Goal: Information Seeking & Learning: Check status

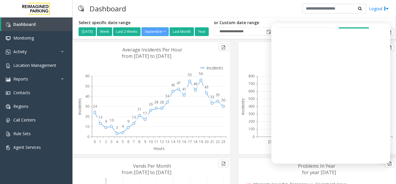
scroll to position [132, 0]
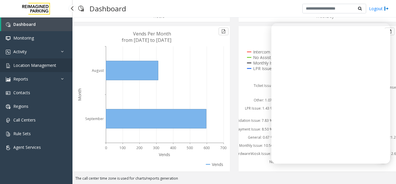
click at [64, 66] on link "Location Management" at bounding box center [36, 65] width 73 height 14
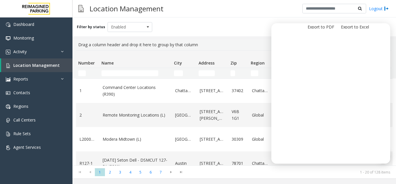
click at [141, 77] on td "Name Filter" at bounding box center [135, 73] width 73 height 10
click at [138, 75] on input "Name Filter" at bounding box center [130, 73] width 57 height 6
paste input "**********"
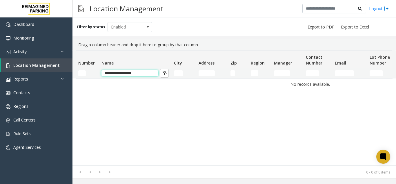
click at [155, 73] on input "**********" at bounding box center [130, 73] width 57 height 6
click at [107, 73] on input "**********" at bounding box center [130, 73] width 57 height 6
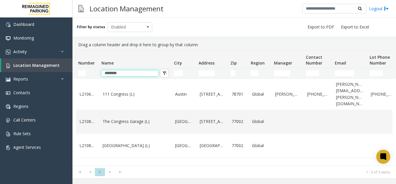
type input "********"
click at [47, 60] on link "Location Management" at bounding box center [36, 65] width 71 height 14
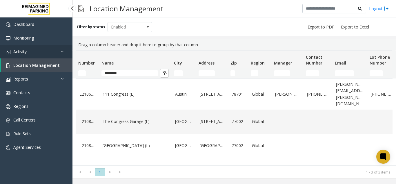
click at [43, 56] on link "Activity" at bounding box center [36, 52] width 73 height 14
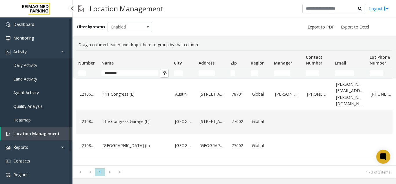
click at [37, 89] on link "Agent Activity" at bounding box center [36, 93] width 73 height 14
click at [49, 91] on app-root "Dashboard Monitoring Activity Daily Activity Lane Activity Agent Activity Quali…" at bounding box center [198, 92] width 396 height 184
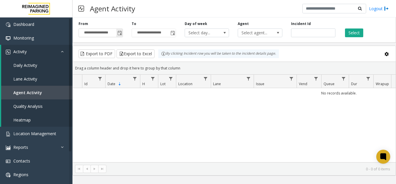
click at [118, 32] on span "Toggle popup" at bounding box center [120, 33] width 5 height 5
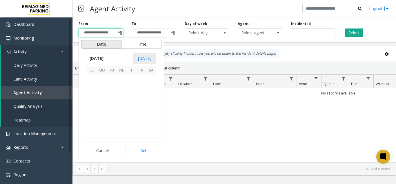
scroll to position [104173, 0]
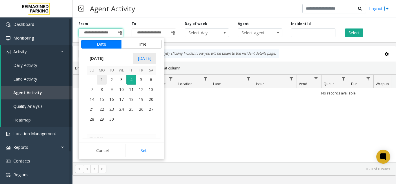
click at [104, 76] on span "1" at bounding box center [102, 80] width 10 height 10
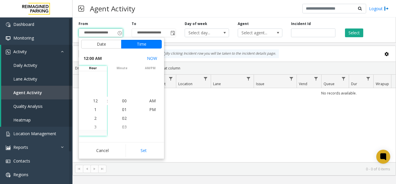
click at [151, 150] on button "Set" at bounding box center [144, 150] width 37 height 13
type input "**********"
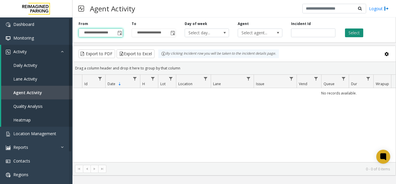
click at [360, 35] on button "Select" at bounding box center [354, 32] width 18 height 9
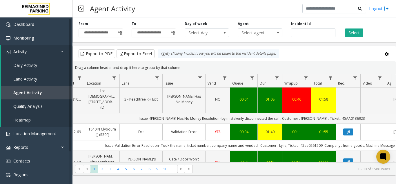
scroll to position [0, 171]
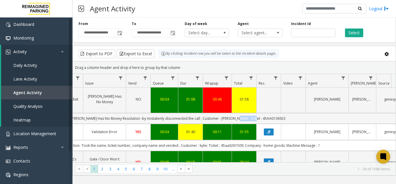
click at [259, 113] on td "Issue -Parker Has No Money Resolution -by mistakenly disconnected the call ; Cu…" at bounding box center [172, 118] width 523 height 11
copy td "45AA0136923"
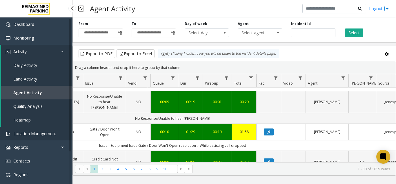
click at [50, 129] on link "Location Management" at bounding box center [36, 134] width 73 height 14
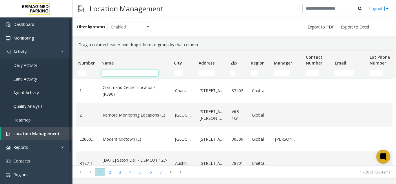
click at [116, 75] on input "Name Filter" at bounding box center [130, 73] width 57 height 6
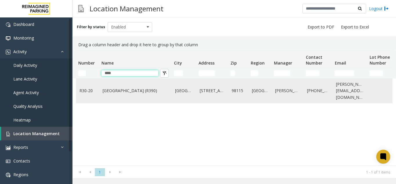
type input "****"
click at [118, 87] on link "Green Lake Village (R390)" at bounding box center [136, 90] width 66 height 6
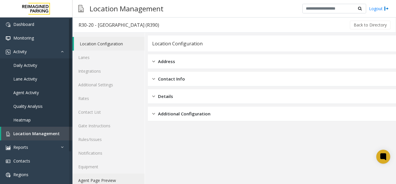
click at [103, 182] on link "Agent Page Preview" at bounding box center [109, 180] width 72 height 14
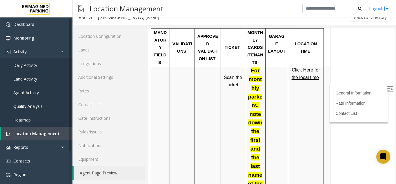
scroll to position [1725, 0]
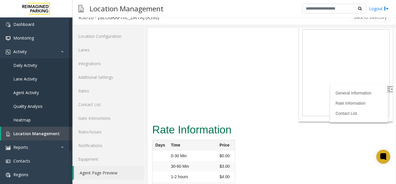
click at [387, 90] on img at bounding box center [390, 89] width 6 height 6
drag, startPoint x: 252, startPoint y: 62, endPoint x: 344, endPoint y: 69, distance: 92.6
copy tr "yohans.telwolde@reimaginedparking.com"
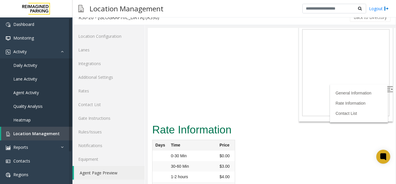
drag, startPoint x: 343, startPoint y: 63, endPoint x: 266, endPoint y: 63, distance: 77.5
copy link "yohans.telwolde@reimaginedparking.com"
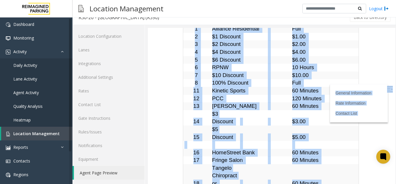
drag, startPoint x: 263, startPoint y: 81, endPoint x: 552, endPoint y: 16, distance: 296.3
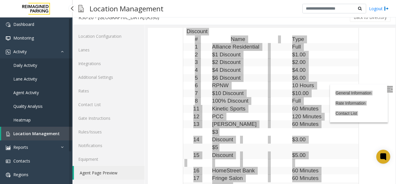
click at [34, 129] on link "Location Management" at bounding box center [36, 134] width 71 height 14
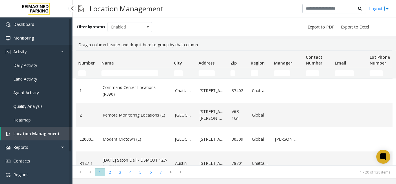
click at [38, 54] on link "Activity" at bounding box center [36, 52] width 73 height 14
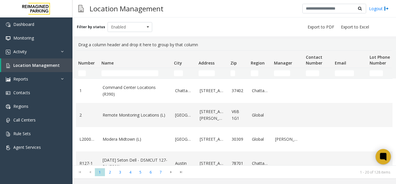
click at [379, 157] on icon at bounding box center [384, 157] width 10 height 10
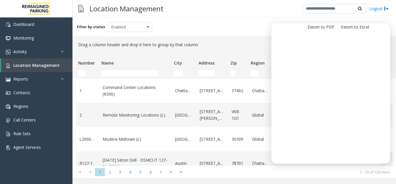
click at [242, 54] on th "Zip" at bounding box center [238, 59] width 20 height 17
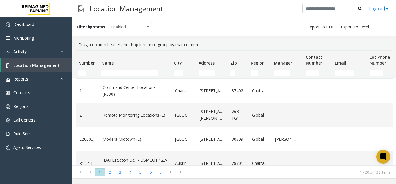
click at [113, 65] on span "Name" at bounding box center [108, 63] width 12 height 6
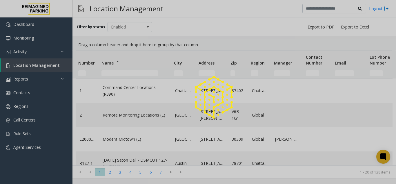
drag, startPoint x: 113, startPoint y: 65, endPoint x: 120, endPoint y: 71, distance: 9.1
click at [119, 70] on div at bounding box center [198, 92] width 396 height 184
click at [120, 71] on div at bounding box center [198, 92] width 396 height 184
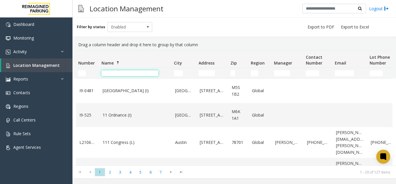
click at [123, 73] on input "Name Filter" at bounding box center [130, 73] width 57 height 6
paste input "*******"
type input "*******"
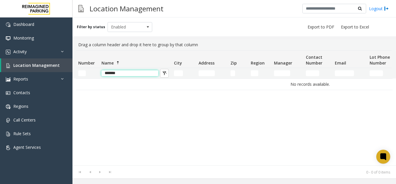
click at [124, 73] on input "*******" at bounding box center [130, 73] width 57 height 6
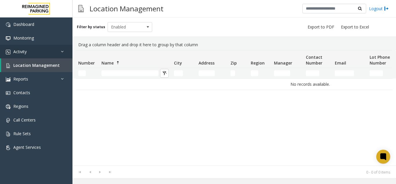
click at [30, 45] on app-root "Dashboard Monitoring Activity Daily Activity Lane Activity Agent Activity Quali…" at bounding box center [198, 92] width 396 height 184
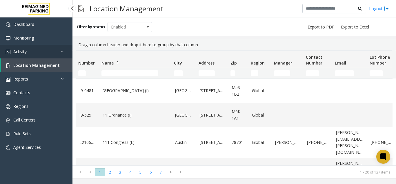
click at [35, 51] on link "Activity" at bounding box center [36, 52] width 73 height 14
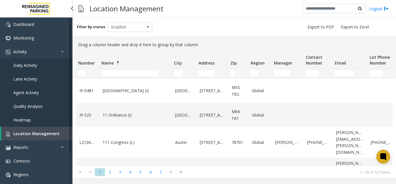
click at [36, 76] on span "Lane Activity" at bounding box center [25, 79] width 24 height 6
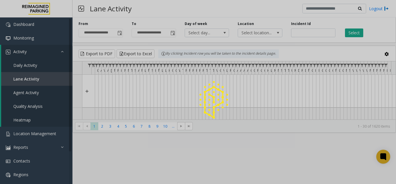
click at [40, 91] on div at bounding box center [198, 92] width 396 height 184
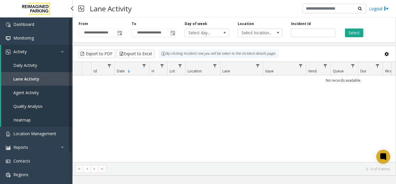
click at [40, 91] on link "Agent Activity" at bounding box center [36, 93] width 71 height 14
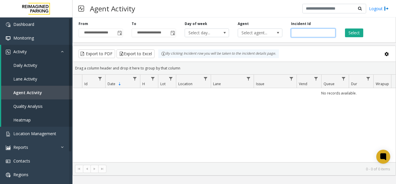
click at [316, 33] on input "number" at bounding box center [313, 32] width 44 height 9
paste input "*******"
type input "*******"
click at [351, 28] on button "Select" at bounding box center [354, 32] width 18 height 9
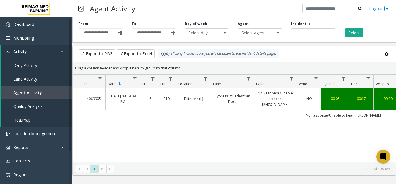
click at [187, 91] on td "Biltmore (L)" at bounding box center [193, 99] width 35 height 22
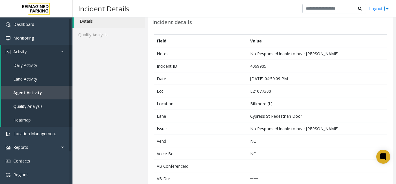
scroll to position [29, 0]
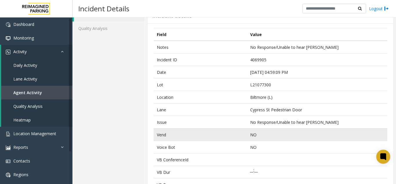
click at [210, 134] on td "Vend" at bounding box center [200, 134] width 93 height 12
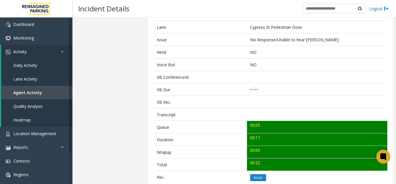
scroll to position [203, 0]
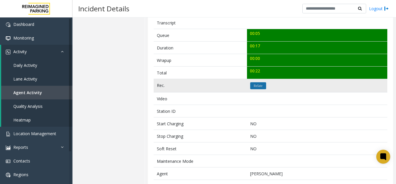
click at [255, 86] on icon "Relate" at bounding box center [258, 85] width 9 height 3
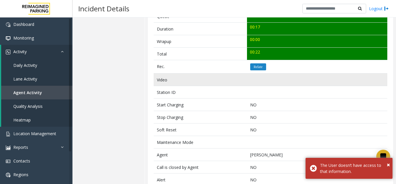
scroll to position [237, 0]
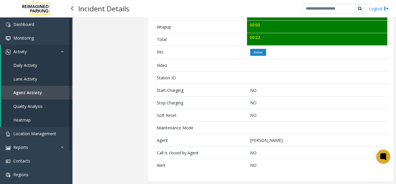
click at [48, 94] on link "Agent Activity" at bounding box center [36, 93] width 71 height 14
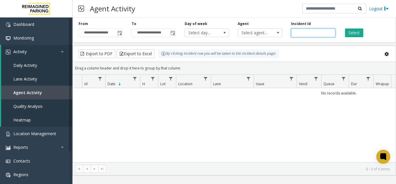
click at [292, 33] on input "number" at bounding box center [313, 32] width 44 height 9
paste input "*******"
type input "*******"
click at [363, 29] on button "Select" at bounding box center [354, 32] width 18 height 9
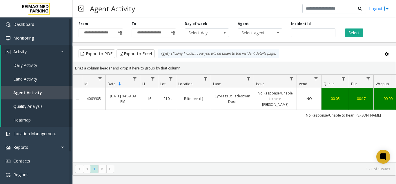
click at [220, 104] on td "Cypress St Pedestrian Door" at bounding box center [232, 99] width 43 height 22
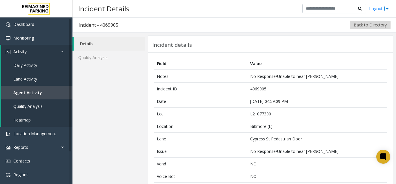
click at [385, 23] on button "Back to Directory" at bounding box center [370, 25] width 41 height 9
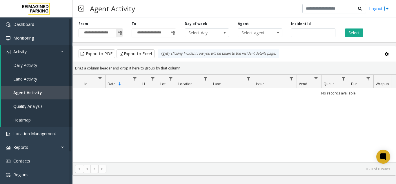
click at [119, 34] on span "Toggle popup" at bounding box center [120, 33] width 5 height 5
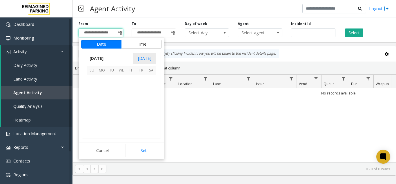
scroll to position [104173, 0]
click at [115, 80] on span "2" at bounding box center [112, 80] width 10 height 10
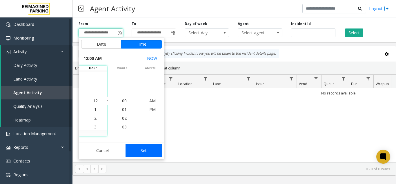
click at [136, 153] on button "Set" at bounding box center [144, 150] width 37 height 13
type input "**********"
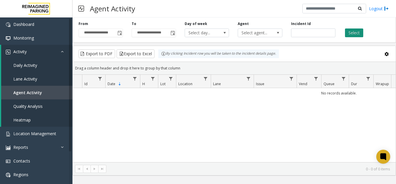
click at [354, 30] on button "Select" at bounding box center [354, 32] width 18 height 9
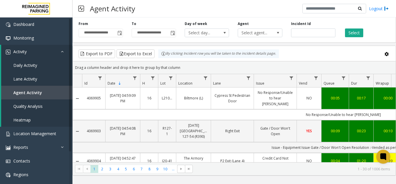
click at [195, 101] on td "Biltmore (L)" at bounding box center [193, 98] width 35 height 22
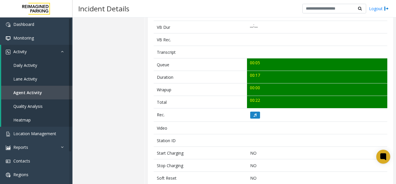
scroll to position [174, 0]
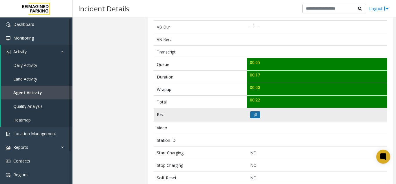
drag, startPoint x: 262, startPoint y: 118, endPoint x: 254, endPoint y: 116, distance: 8.6
click at [259, 118] on td at bounding box center [317, 114] width 140 height 13
click at [254, 116] on icon at bounding box center [255, 114] width 3 height 3
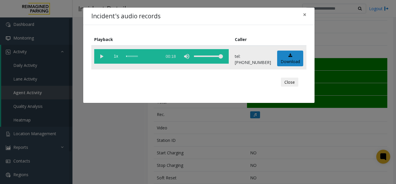
click at [96, 54] on vg-play-pause at bounding box center [101, 56] width 15 height 15
click at [154, 117] on div "Incident's audio records × Playback Caller 1x 00:18 tel:+10107739006 Download C…" at bounding box center [198, 92] width 396 height 184
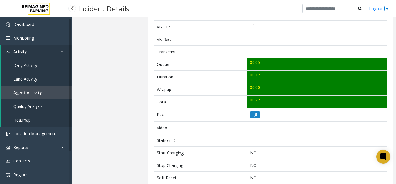
click at [23, 96] on link "Agent Activity" at bounding box center [36, 93] width 71 height 14
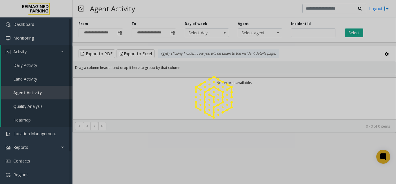
click at [44, 54] on div at bounding box center [198, 92] width 396 height 184
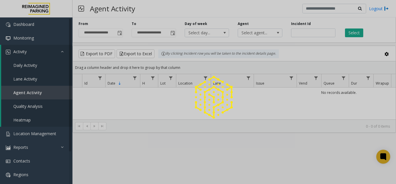
click at [44, 53] on div at bounding box center [198, 92] width 396 height 184
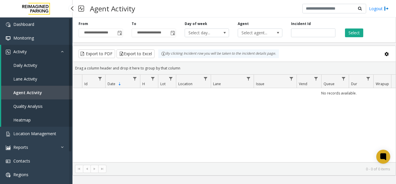
click at [42, 51] on link "Activity" at bounding box center [36, 52] width 71 height 14
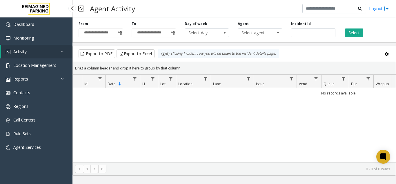
click at [42, 51] on link "Activity" at bounding box center [36, 52] width 71 height 14
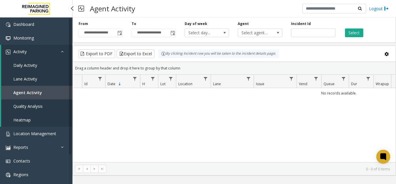
click at [42, 51] on link "Activity" at bounding box center [36, 52] width 71 height 14
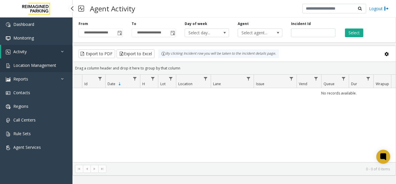
click at [43, 67] on span "Location Management" at bounding box center [34, 65] width 43 height 6
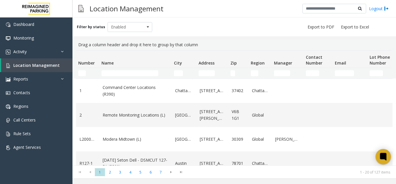
click at [383, 150] on div at bounding box center [383, 156] width 15 height 15
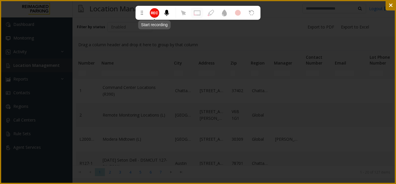
click at [155, 12] on circle at bounding box center [155, 13] width 8 height 8
click at [390, 8] on icon at bounding box center [391, 5] width 6 height 6
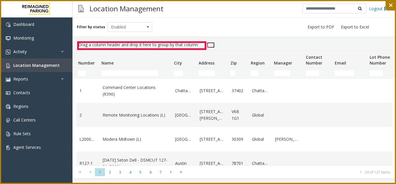
drag, startPoint x: 78, startPoint y: 42, endPoint x: 206, endPoint y: 49, distance: 127.9
click at [206, 49] on icon at bounding box center [198, 92] width 396 height 184
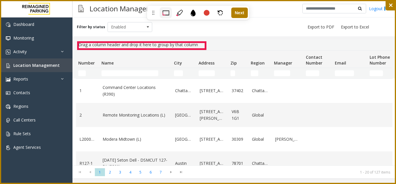
click at [180, 14] on icon at bounding box center [179, 13] width 7 height 7
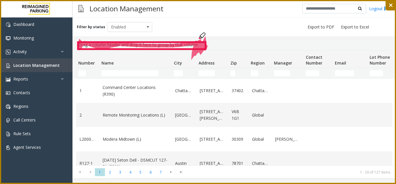
drag, startPoint x: 103, startPoint y: 47, endPoint x: 199, endPoint y: 34, distance: 96.7
click at [198, 36] on icon at bounding box center [198, 92] width 396 height 184
drag, startPoint x: 199, startPoint y: 34, endPoint x: 184, endPoint y: 32, distance: 15.2
click at [183, 38] on icon at bounding box center [198, 92] width 396 height 184
drag, startPoint x: 184, startPoint y: 32, endPoint x: 158, endPoint y: 49, distance: 31.4
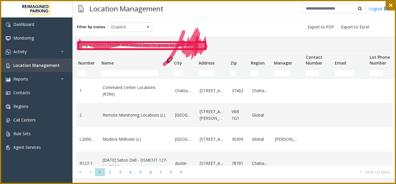
click at [166, 52] on icon at bounding box center [198, 92] width 396 height 184
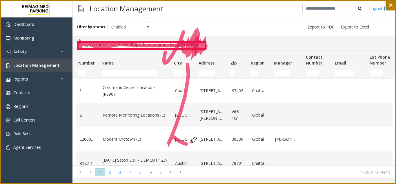
drag, startPoint x: 188, startPoint y: 64, endPoint x: 192, endPoint y: 136, distance: 72.1
click at [192, 144] on icon at bounding box center [198, 92] width 396 height 184
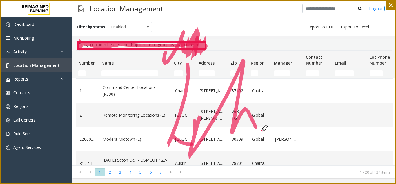
drag, startPoint x: 195, startPoint y: 121, endPoint x: 269, endPoint y: 143, distance: 77.9
click at [289, 99] on icon at bounding box center [198, 92] width 396 height 184
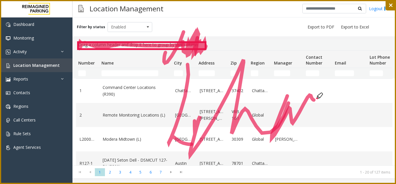
drag, startPoint x: 269, startPoint y: 143, endPoint x: 318, endPoint y: 93, distance: 70.0
click at [318, 93] on icon at bounding box center [198, 92] width 396 height 184
drag, startPoint x: 109, startPoint y: 84, endPoint x: 113, endPoint y: 80, distance: 5.3
click at [113, 79] on icon at bounding box center [198, 92] width 396 height 184
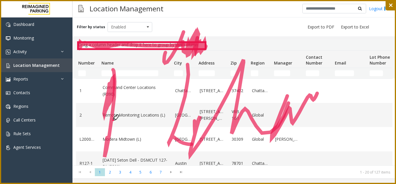
drag, startPoint x: 113, startPoint y: 70, endPoint x: 116, endPoint y: 126, distance: 56.4
click at [116, 126] on icon at bounding box center [198, 92] width 396 height 184
drag, startPoint x: 115, startPoint y: 66, endPoint x: 103, endPoint y: 122, distance: 58.1
click at [106, 137] on icon at bounding box center [198, 92] width 396 height 184
drag, startPoint x: 111, startPoint y: 113, endPoint x: 114, endPoint y: 137, distance: 23.6
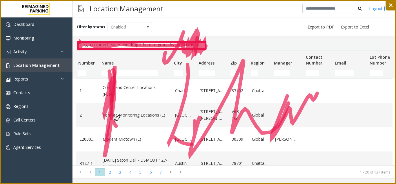
click at [114, 137] on icon at bounding box center [198, 92] width 396 height 184
drag, startPoint x: 109, startPoint y: 79, endPoint x: 109, endPoint y: 136, distance: 56.9
click at [109, 136] on icon at bounding box center [198, 92] width 396 height 184
drag, startPoint x: 107, startPoint y: 83, endPoint x: 111, endPoint y: 86, distance: 4.7
click at [110, 150] on icon at bounding box center [198, 92] width 396 height 184
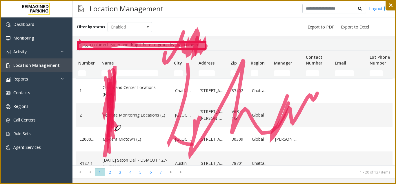
drag, startPoint x: 113, startPoint y: 100, endPoint x: 113, endPoint y: 96, distance: 3.5
click at [113, 135] on icon at bounding box center [198, 92] width 396 height 184
drag, startPoint x: 114, startPoint y: 111, endPoint x: 114, endPoint y: 75, distance: 36.6
click at [115, 107] on icon at bounding box center [198, 92] width 396 height 184
click at [114, 75] on icon at bounding box center [111, 104] width 9 height 76
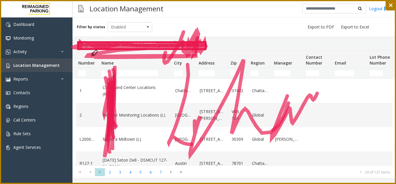
drag, startPoint x: 79, startPoint y: 44, endPoint x: 154, endPoint y: 45, distance: 75.5
click at [165, 45] on icon at bounding box center [198, 92] width 396 height 184
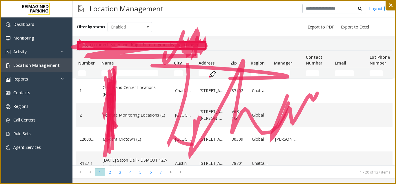
drag, startPoint x: 152, startPoint y: 66, endPoint x: 284, endPoint y: 132, distance: 147.7
click at [286, 133] on icon at bounding box center [198, 92] width 396 height 184
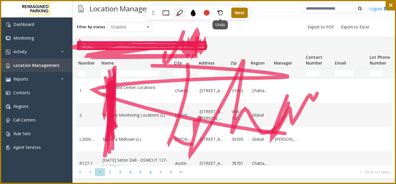
click at [220, 14] on icon at bounding box center [220, 12] width 5 height 5
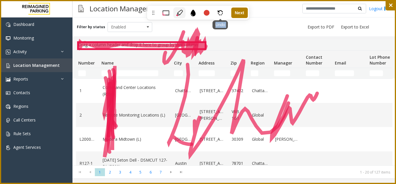
click at [220, 14] on icon at bounding box center [220, 12] width 5 height 5
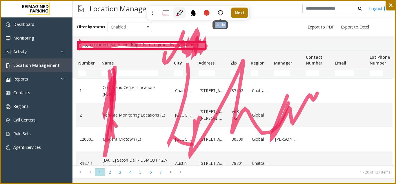
click at [220, 14] on icon at bounding box center [220, 12] width 5 height 5
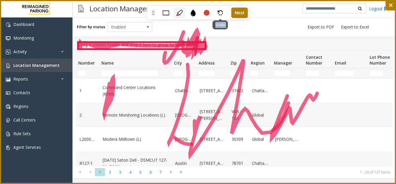
click at [220, 14] on icon at bounding box center [220, 12] width 5 height 5
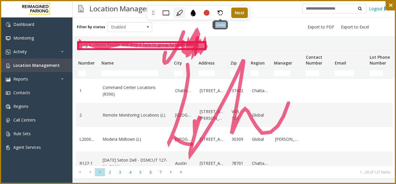
click at [220, 14] on icon at bounding box center [220, 12] width 5 height 5
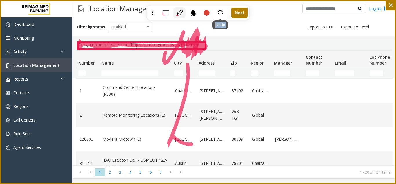
click at [220, 14] on icon at bounding box center [220, 12] width 5 height 5
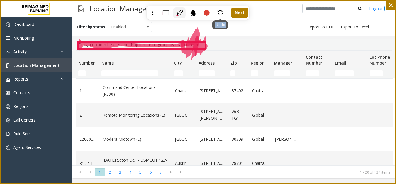
click at [220, 14] on icon at bounding box center [220, 12] width 5 height 5
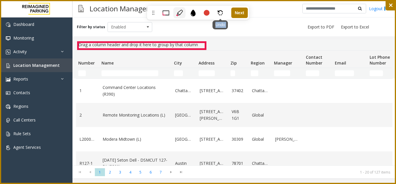
click at [220, 14] on icon at bounding box center [220, 12] width 5 height 5
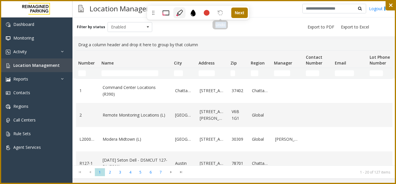
click at [220, 14] on icon at bounding box center [220, 12] width 5 height 5
click at [205, 15] on div at bounding box center [207, 13] width 6 height 6
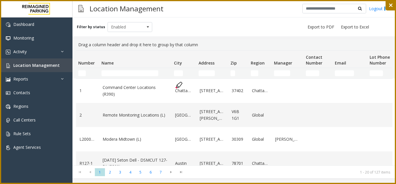
click at [174, 89] on icon at bounding box center [198, 92] width 396 height 184
drag, startPoint x: 174, startPoint y: 89, endPoint x: 186, endPoint y: 73, distance: 20.1
click at [186, 73] on icon at bounding box center [198, 92] width 396 height 184
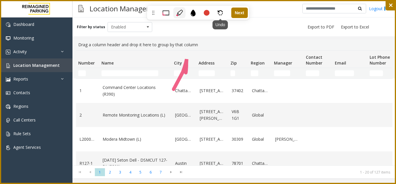
click at [223, 12] on div "Undo" at bounding box center [220, 12] width 12 height 11
click at [208, 13] on div at bounding box center [207, 13] width 6 height 6
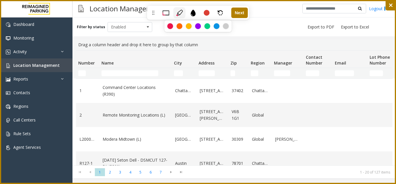
click at [186, 28] on div at bounding box center [198, 26] width 67 height 12
click at [188, 26] on div at bounding box center [189, 26] width 6 height 6
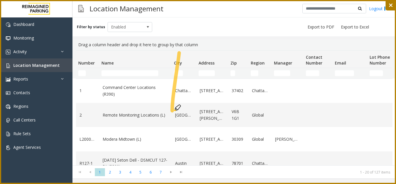
drag, startPoint x: 179, startPoint y: 53, endPoint x: 172, endPoint y: 112, distance: 59.3
click at [172, 112] on icon at bounding box center [198, 92] width 396 height 184
drag, startPoint x: 172, startPoint y: 68, endPoint x: 174, endPoint y: 77, distance: 9.5
click at [174, 77] on icon at bounding box center [198, 92] width 396 height 184
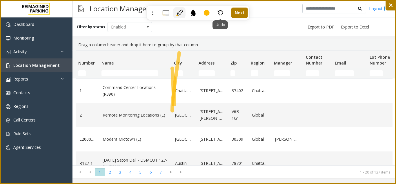
click at [221, 15] on icon at bounding box center [220, 12] width 5 height 5
click at [195, 9] on div at bounding box center [193, 12] width 12 height 11
click at [194, 12] on icon at bounding box center [193, 13] width 5 height 7
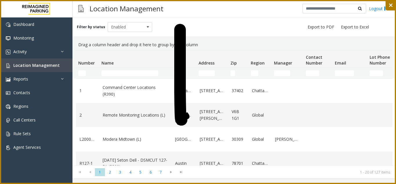
drag, startPoint x: 180, startPoint y: 30, endPoint x: 183, endPoint y: 118, distance: 88.9
click at [183, 120] on icon at bounding box center [198, 92] width 396 height 184
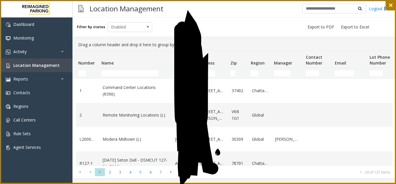
drag, startPoint x: 183, startPoint y: 27, endPoint x: 215, endPoint y: 109, distance: 88.2
click at [213, 116] on icon at bounding box center [198, 92] width 396 height 184
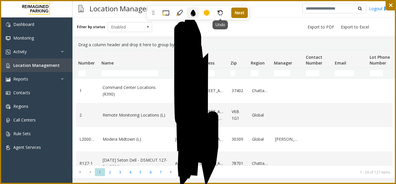
click at [217, 12] on div "Undo" at bounding box center [220, 12] width 12 height 11
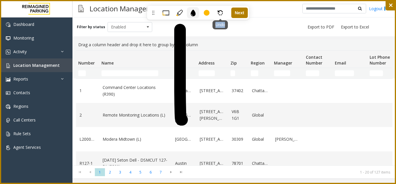
click at [217, 12] on div "Undo" at bounding box center [220, 12] width 12 height 11
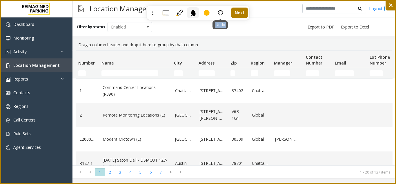
click at [217, 12] on div "Undo" at bounding box center [220, 12] width 12 height 11
click at [158, 15] on div "Pick a color Undo Next" at bounding box center [198, 13] width 102 height 14
click at [164, 14] on icon at bounding box center [166, 13] width 7 height 7
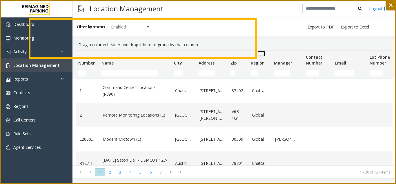
drag, startPoint x: 30, startPoint y: 19, endPoint x: 256, endPoint y: 58, distance: 230.0
click at [256, 58] on icon at bounding box center [198, 92] width 396 height 184
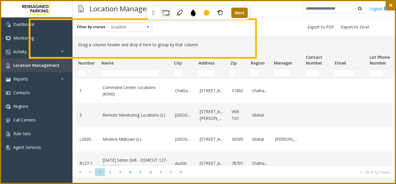
click at [192, 11] on icon at bounding box center [193, 13] width 5 height 7
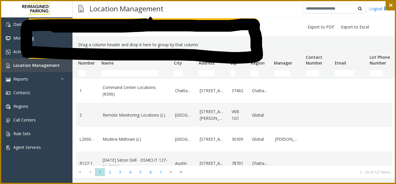
drag, startPoint x: 55, startPoint y: 27, endPoint x: 147, endPoint y: 24, distance: 92.1
click at [146, 24] on icon at bounding box center [198, 92] width 396 height 184
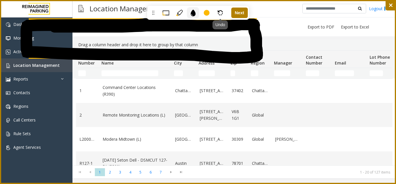
click at [221, 13] on icon at bounding box center [220, 12] width 5 height 5
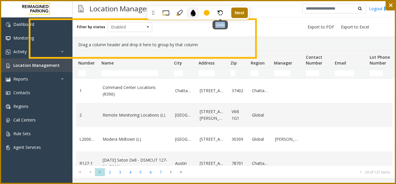
click at [221, 13] on icon at bounding box center [220, 12] width 5 height 5
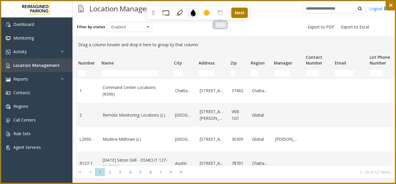
click at [221, 13] on icon at bounding box center [220, 12] width 5 height 5
click at [169, 14] on icon at bounding box center [166, 12] width 7 height 5
click at [166, 19] on div "Pick a color Undo Next" at bounding box center [198, 13] width 102 height 14
click at [166, 15] on icon at bounding box center [166, 12] width 7 height 5
click at [206, 11] on div at bounding box center [207, 13] width 6 height 6
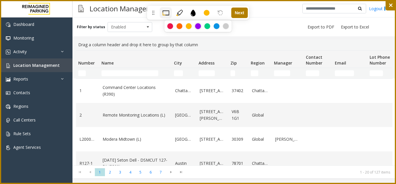
click at [196, 24] on div at bounding box center [198, 26] width 6 height 6
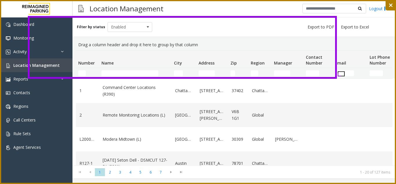
drag, startPoint x: 28, startPoint y: 17, endPoint x: 336, endPoint y: 78, distance: 313.9
click at [336, 78] on icon at bounding box center [198, 92] width 396 height 184
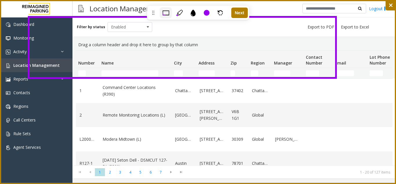
click at [190, 14] on icon at bounding box center [193, 13] width 7 height 7
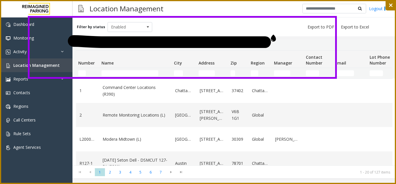
drag, startPoint x: 74, startPoint y: 41, endPoint x: 275, endPoint y: 42, distance: 201.7
click at [275, 42] on icon at bounding box center [198, 92] width 396 height 184
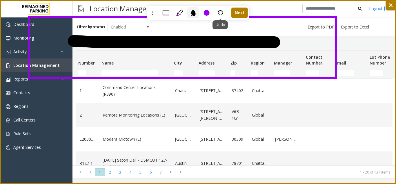
click at [222, 12] on icon at bounding box center [220, 12] width 5 height 5
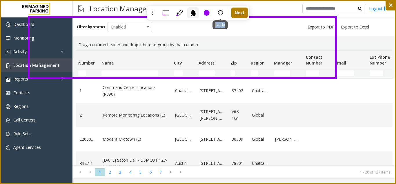
click at [222, 12] on icon at bounding box center [220, 12] width 5 height 5
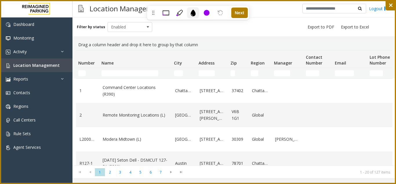
click at [391, 8] on div at bounding box center [391, 5] width 10 height 10
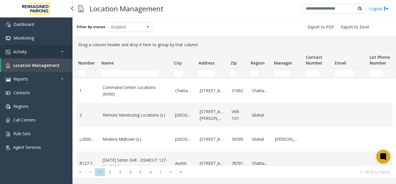
click at [60, 53] on link "Activity" at bounding box center [36, 52] width 73 height 14
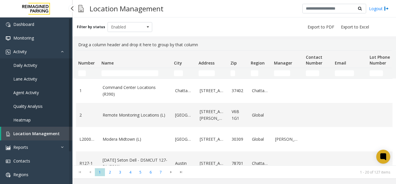
click at [51, 80] on link "Lane Activity" at bounding box center [36, 79] width 73 height 14
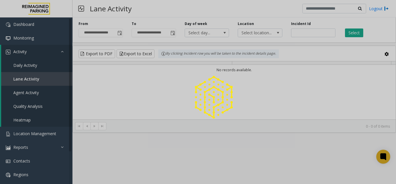
click at [49, 87] on div at bounding box center [198, 92] width 396 height 184
click at [51, 90] on div at bounding box center [198, 92] width 396 height 184
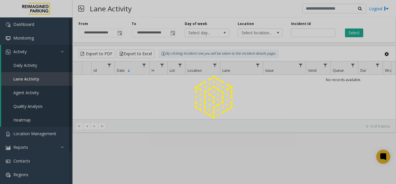
click at [56, 97] on div at bounding box center [198, 92] width 396 height 184
click at [56, 97] on link "Agent Activity" at bounding box center [36, 93] width 71 height 14
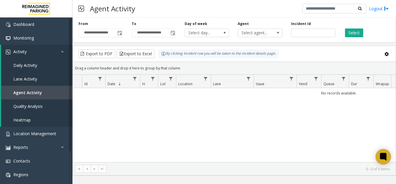
click at [389, 160] on div at bounding box center [383, 156] width 15 height 15
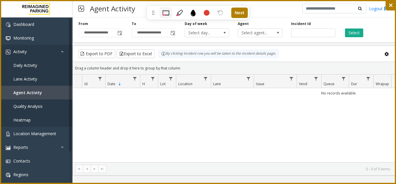
click at [170, 10] on div at bounding box center [166, 12] width 12 height 11
click at [166, 11] on icon at bounding box center [166, 13] width 7 height 7
click at [204, 13] on div at bounding box center [207, 13] width 6 height 6
click at [196, 25] on div at bounding box center [198, 26] width 6 height 6
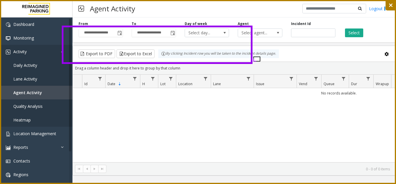
drag, startPoint x: 63, startPoint y: 26, endPoint x: 220, endPoint y: 42, distance: 157.8
click at [252, 63] on icon at bounding box center [198, 92] width 396 height 184
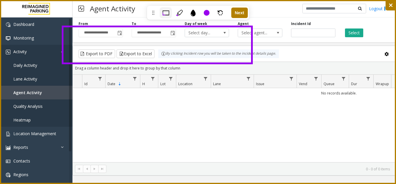
click at [214, 12] on div "Pick a color Undo Next" at bounding box center [198, 13] width 102 height 14
click at [215, 12] on div "Undo" at bounding box center [220, 12] width 12 height 11
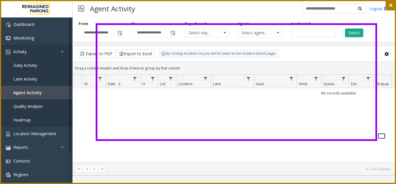
drag, startPoint x: 97, startPoint y: 24, endPoint x: 377, endPoint y: 140, distance: 303.1
click at [377, 140] on icon at bounding box center [198, 92] width 396 height 184
drag, startPoint x: 186, startPoint y: 13, endPoint x: 190, endPoint y: 12, distance: 3.3
click at [186, 13] on div "Pick a color Undo Next" at bounding box center [198, 13] width 102 height 14
click at [191, 11] on icon at bounding box center [193, 13] width 7 height 7
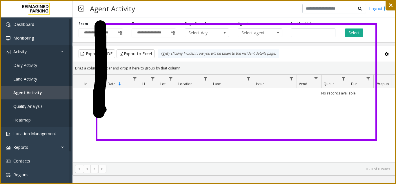
drag, startPoint x: 100, startPoint y: 26, endPoint x: 99, endPoint y: 117, distance: 90.6
click at [99, 117] on icon at bounding box center [198, 92] width 396 height 184
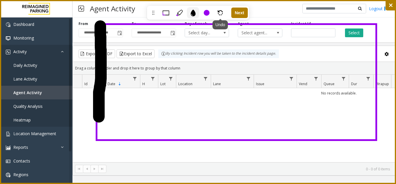
click at [224, 13] on div "Undo" at bounding box center [220, 12] width 12 height 11
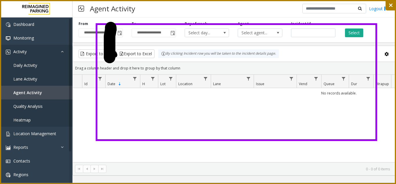
drag, startPoint x: 111, startPoint y: 28, endPoint x: 110, endPoint y: 60, distance: 32.2
click at [110, 60] on icon at bounding box center [198, 92] width 396 height 184
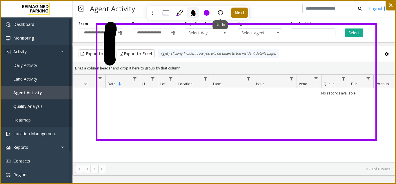
click at [220, 13] on icon at bounding box center [220, 12] width 5 height 5
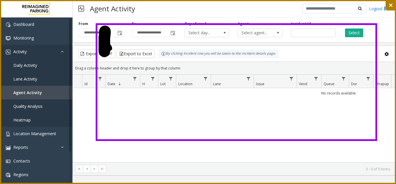
drag, startPoint x: 105, startPoint y: 31, endPoint x: 104, endPoint y: 51, distance: 20.0
click at [104, 51] on icon at bounding box center [198, 92] width 396 height 184
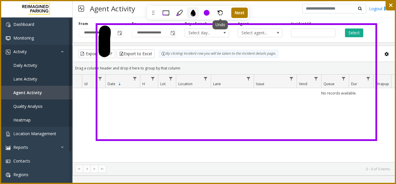
click at [221, 13] on icon at bounding box center [220, 12] width 5 height 5
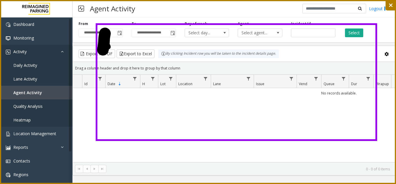
drag, startPoint x: 105, startPoint y: 33, endPoint x: 103, endPoint y: 50, distance: 16.7
click at [103, 50] on icon at bounding box center [198, 92] width 396 height 184
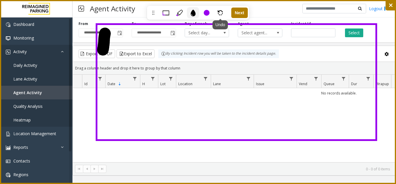
click at [222, 10] on icon at bounding box center [220, 12] width 5 height 5
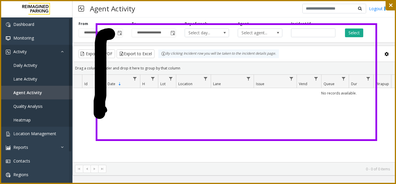
drag, startPoint x: 109, startPoint y: 34, endPoint x: 100, endPoint y: 113, distance: 79.9
click at [100, 113] on icon at bounding box center [198, 92] width 396 height 184
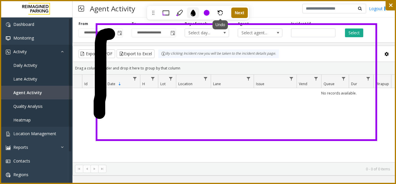
click at [223, 9] on div "Undo" at bounding box center [220, 12] width 12 height 11
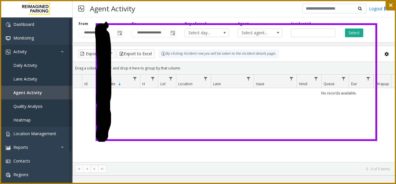
drag, startPoint x: 104, startPoint y: 37, endPoint x: 101, endPoint y: 29, distance: 8.5
click at [101, 29] on icon at bounding box center [198, 92] width 396 height 184
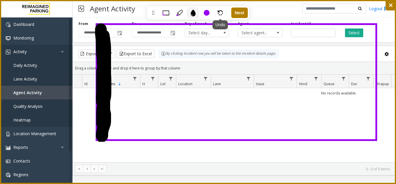
click at [223, 8] on div "Undo" at bounding box center [220, 12] width 12 height 11
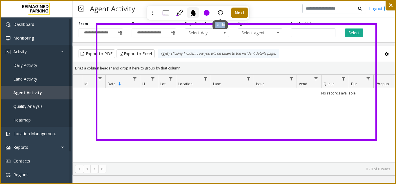
click at [223, 8] on div "Undo" at bounding box center [220, 12] width 12 height 11
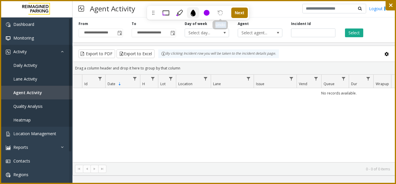
click at [223, 8] on div "Undo" at bounding box center [220, 12] width 12 height 11
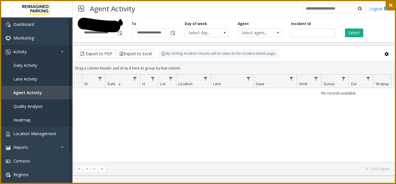
drag, startPoint x: 84, startPoint y: 24, endPoint x: 127, endPoint y: 26, distance: 43.3
click at [127, 26] on icon at bounding box center [198, 92] width 396 height 184
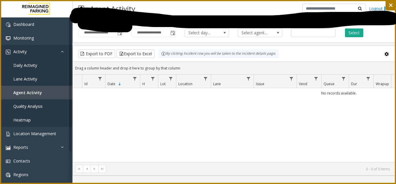
drag, startPoint x: 75, startPoint y: 17, endPoint x: 76, endPoint y: 14, distance: 3.6
click at [76, 14] on icon at bounding box center [198, 92] width 396 height 184
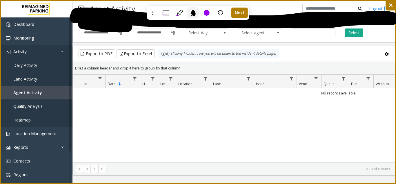
click at [162, 12] on div at bounding box center [166, 12] width 12 height 11
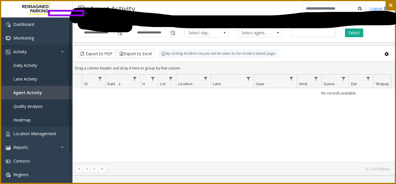
drag, startPoint x: 49, startPoint y: 11, endPoint x: 83, endPoint y: 15, distance: 34.6
click at [83, 15] on icon at bounding box center [198, 92] width 396 height 184
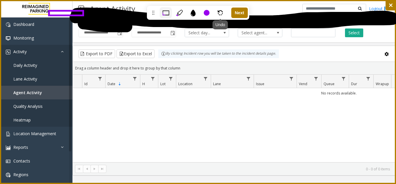
drag, startPoint x: 221, startPoint y: 14, endPoint x: 158, endPoint y: 15, distance: 63.6
click at [221, 14] on icon at bounding box center [220, 12] width 5 height 5
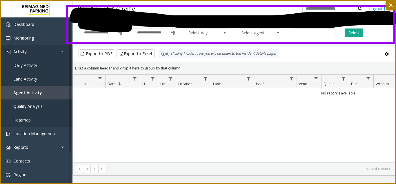
drag, startPoint x: 67, startPoint y: 6, endPoint x: 401, endPoint y: 41, distance: 335.6
click at [396, 41] on html "**********" at bounding box center [198, 92] width 396 height 184
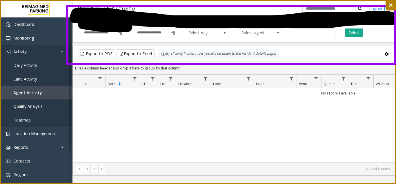
click at [395, 64] on rect at bounding box center [231, 35] width 328 height 58
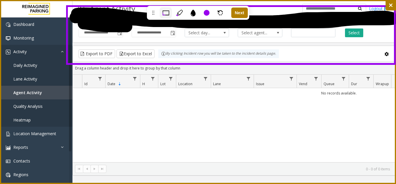
click at [196, 15] on icon at bounding box center [193, 13] width 7 height 7
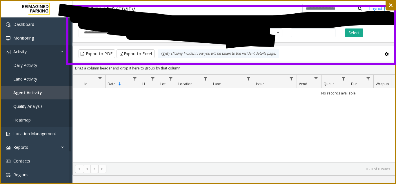
drag, startPoint x: 131, startPoint y: 34, endPoint x: 220, endPoint y: 35, distance: 88.8
click at [206, 43] on icon at bounding box center [198, 92] width 396 height 184
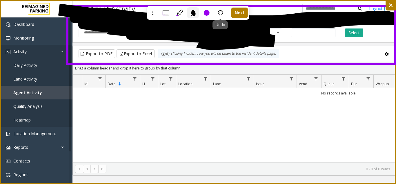
click at [216, 15] on div "Undo" at bounding box center [220, 12] width 12 height 11
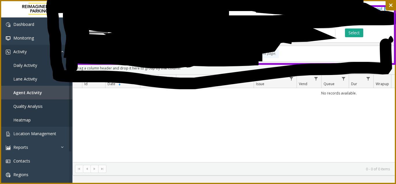
drag, startPoint x: 100, startPoint y: 43, endPoint x: 387, endPoint y: 28, distance: 287.5
click at [386, 37] on icon at bounding box center [198, 92] width 396 height 184
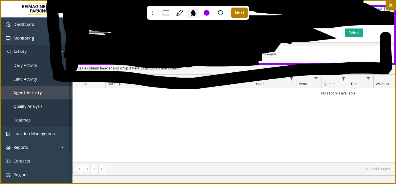
click at [387, 4] on div at bounding box center [391, 5] width 10 height 10
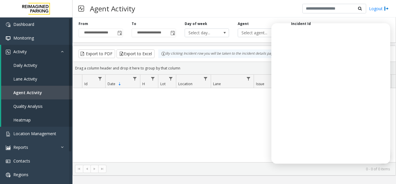
click at [132, 65] on div "Drag a column header and drop it here to group by that column" at bounding box center [234, 68] width 323 height 10
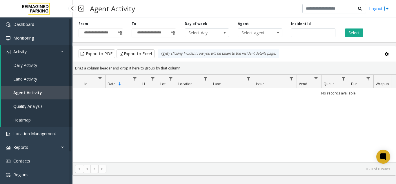
click at [39, 129] on link "Location Management" at bounding box center [36, 134] width 73 height 14
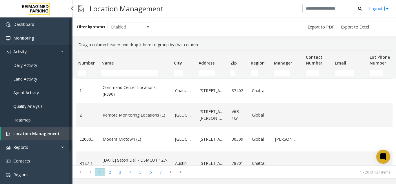
click at [49, 45] on link "Activity" at bounding box center [36, 52] width 73 height 14
